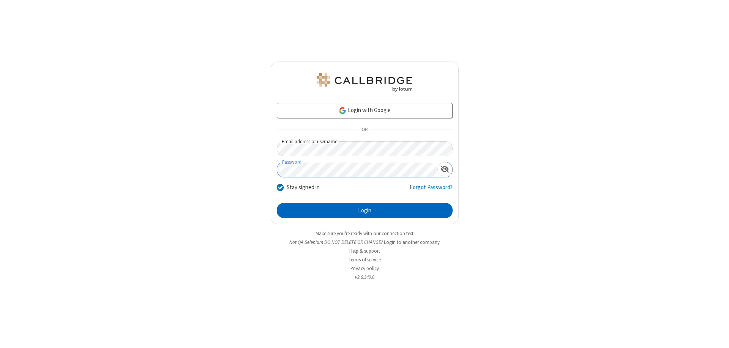
click at [364, 210] on button "Login" at bounding box center [365, 210] width 176 height 15
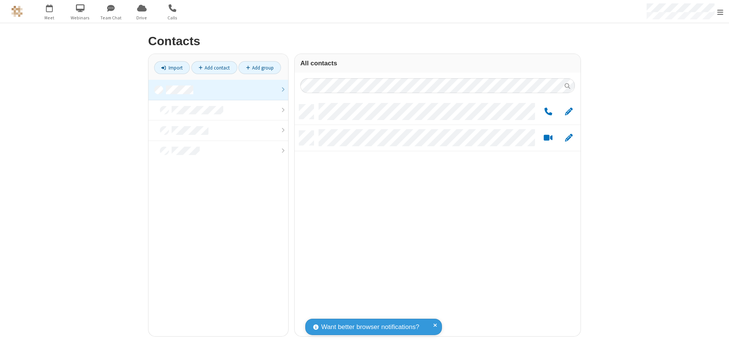
scroll to position [232, 280]
click at [218, 90] on link at bounding box center [218, 90] width 140 height 20
click at [260, 68] on link "Add group" at bounding box center [259, 67] width 43 height 13
